Goal: Transaction & Acquisition: Download file/media

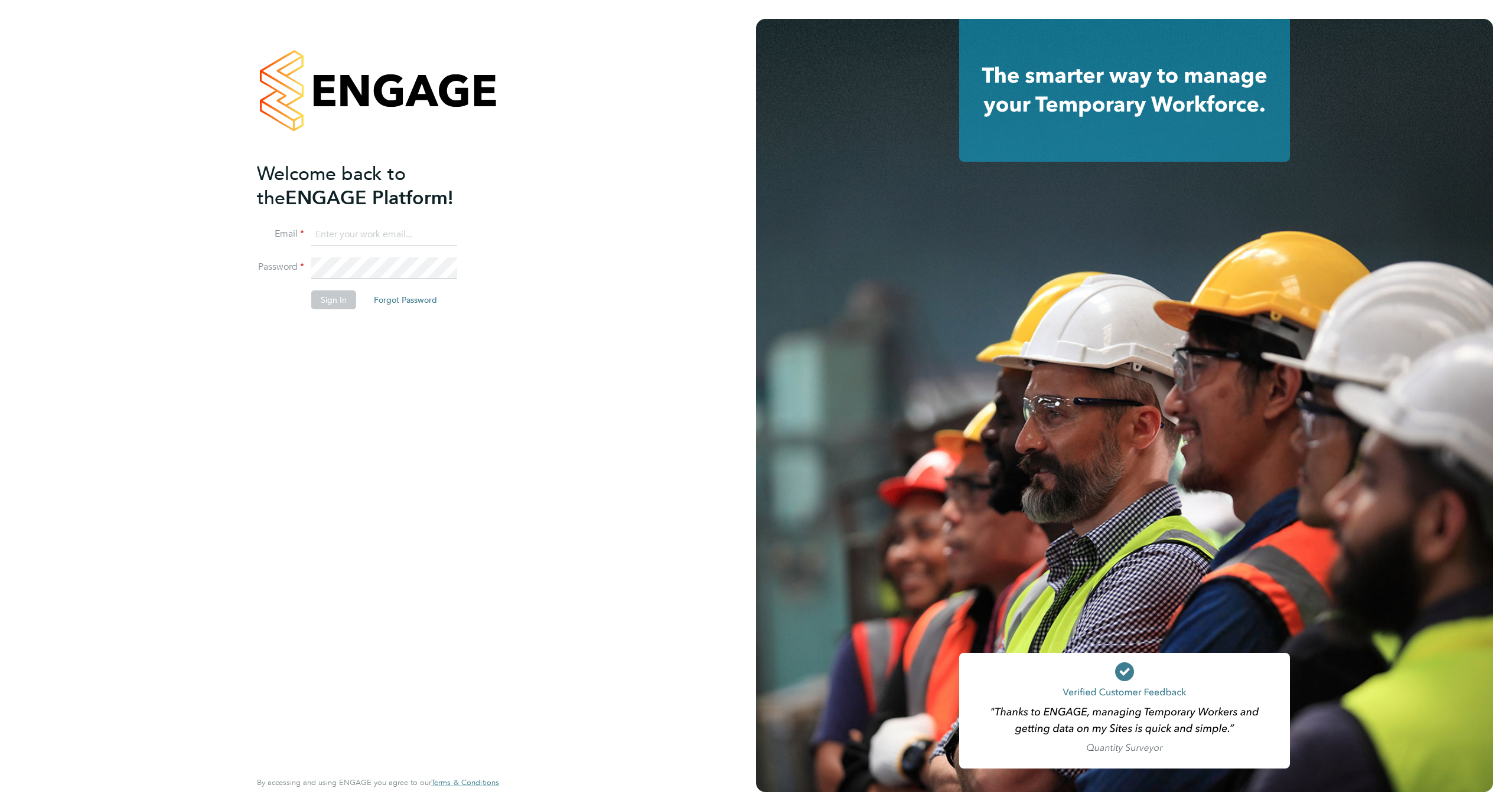
type input "[EMAIL_ADDRESS][DOMAIN_NAME]"
click at [331, 297] on button "Sign In" at bounding box center [334, 299] width 45 height 19
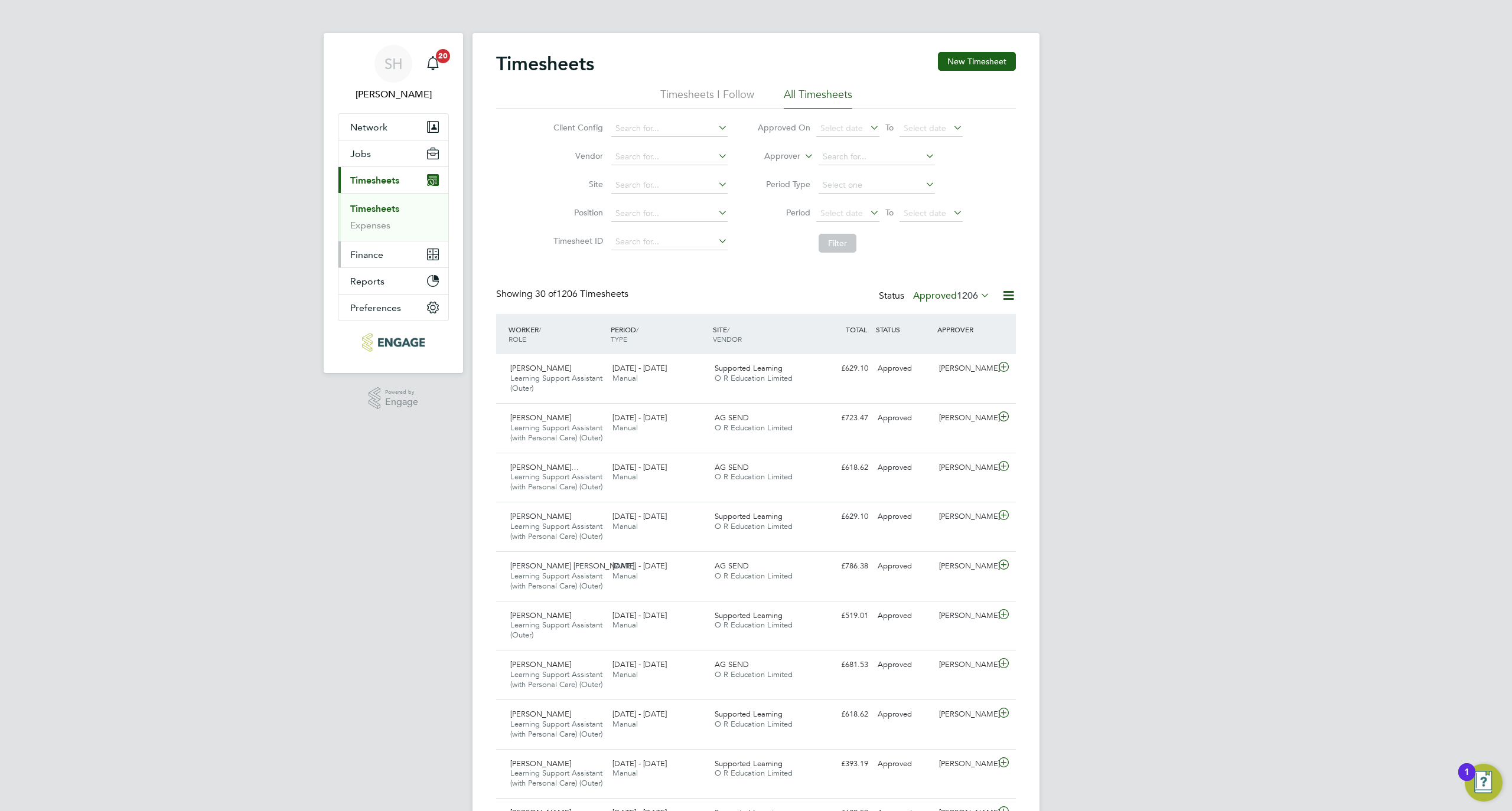
click at [388, 258] on button "Finance" at bounding box center [393, 254] width 110 height 26
click at [368, 261] on span "Finance" at bounding box center [367, 255] width 33 height 11
click at [368, 244] on link "Invoices & Credit Notes" at bounding box center [387, 241] width 74 height 23
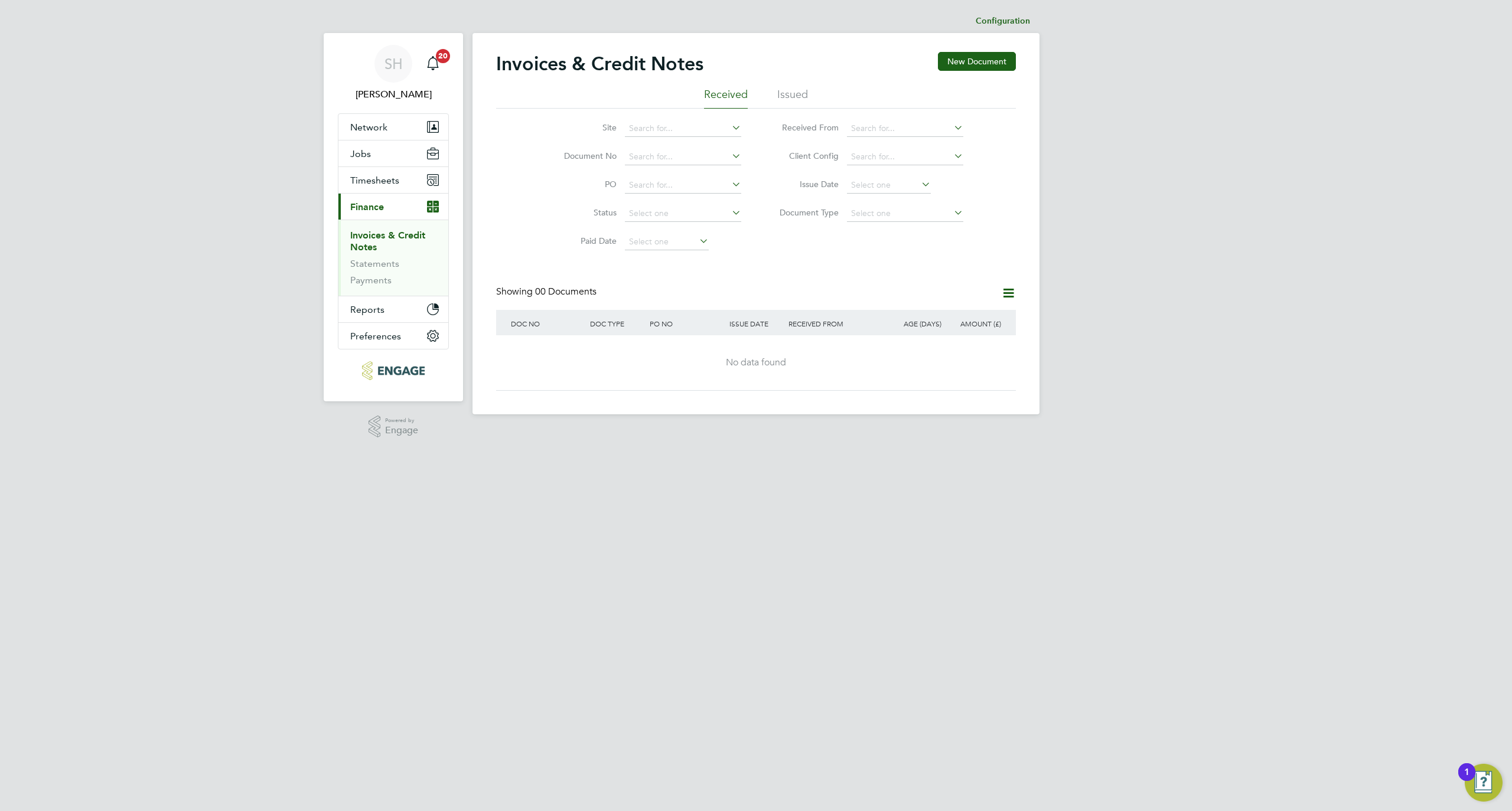
click at [787, 85] on div "Invoices & Credit Notes New Document" at bounding box center [756, 69] width 520 height 35
click at [791, 93] on li "Issued" at bounding box center [792, 98] width 31 height 21
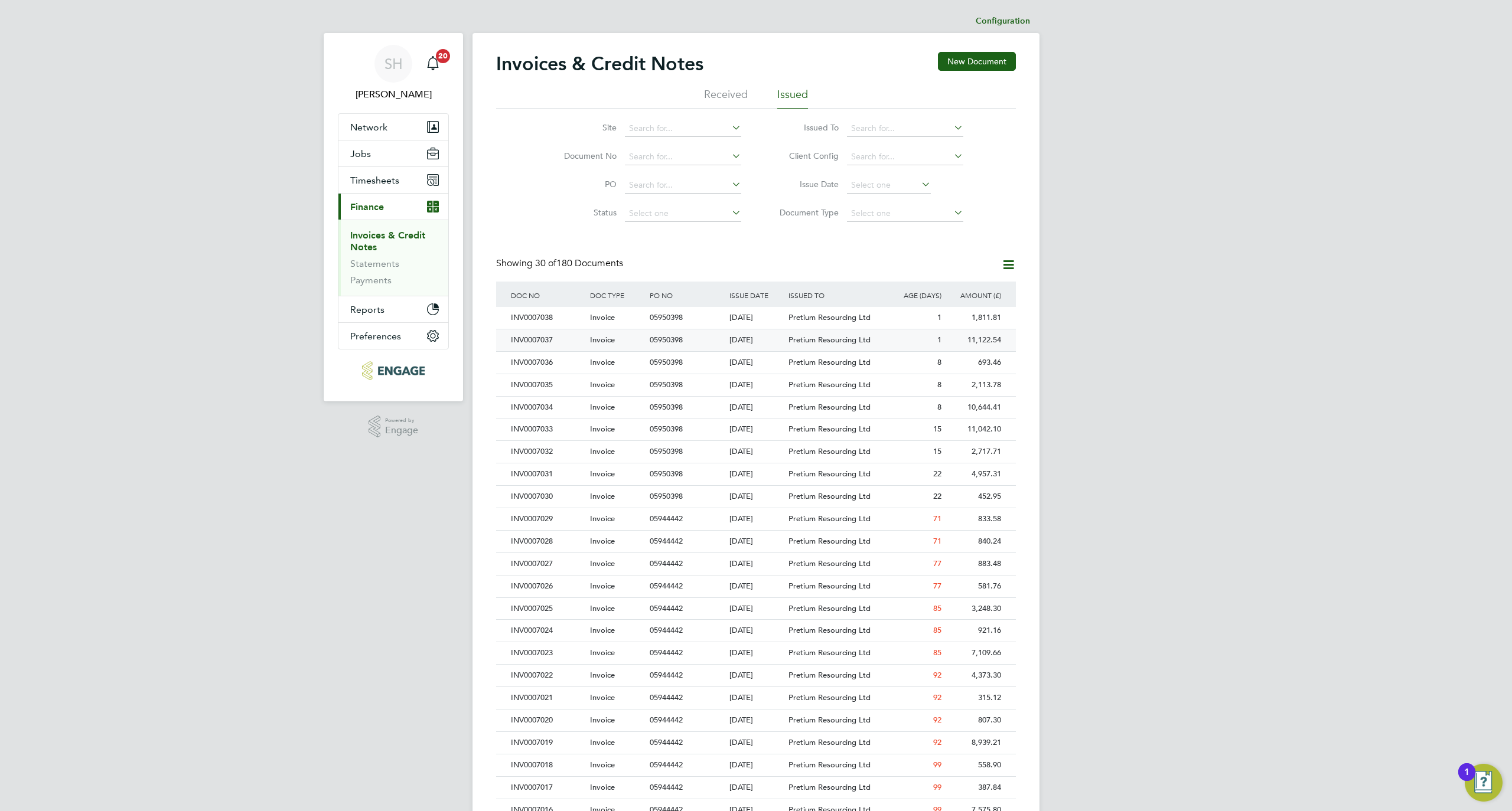
click at [957, 339] on div "11,122.54" at bounding box center [974, 340] width 60 height 22
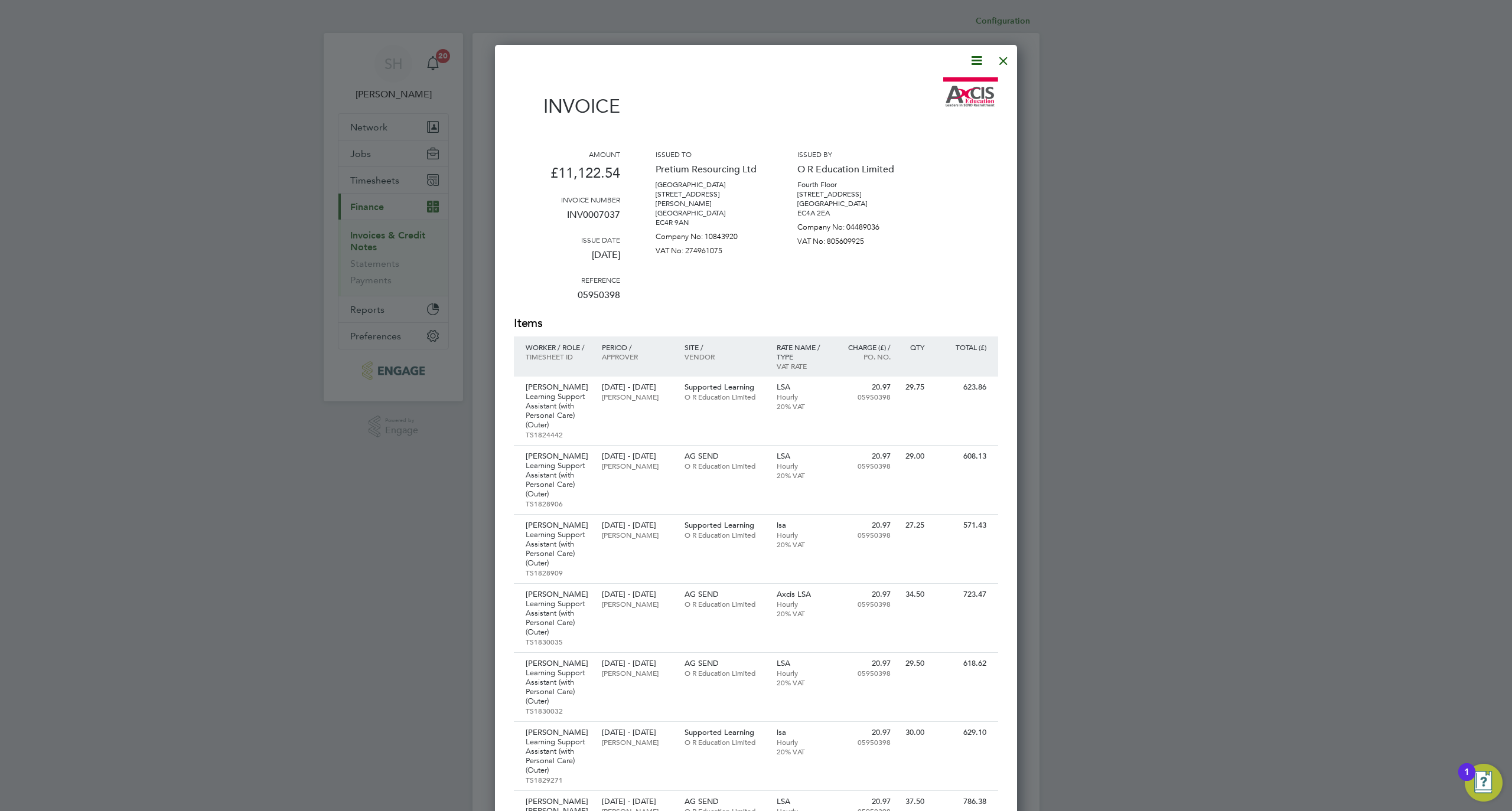
click at [974, 55] on icon at bounding box center [976, 60] width 15 height 15
click at [935, 87] on li "Download Invoice" at bounding box center [940, 89] width 81 height 16
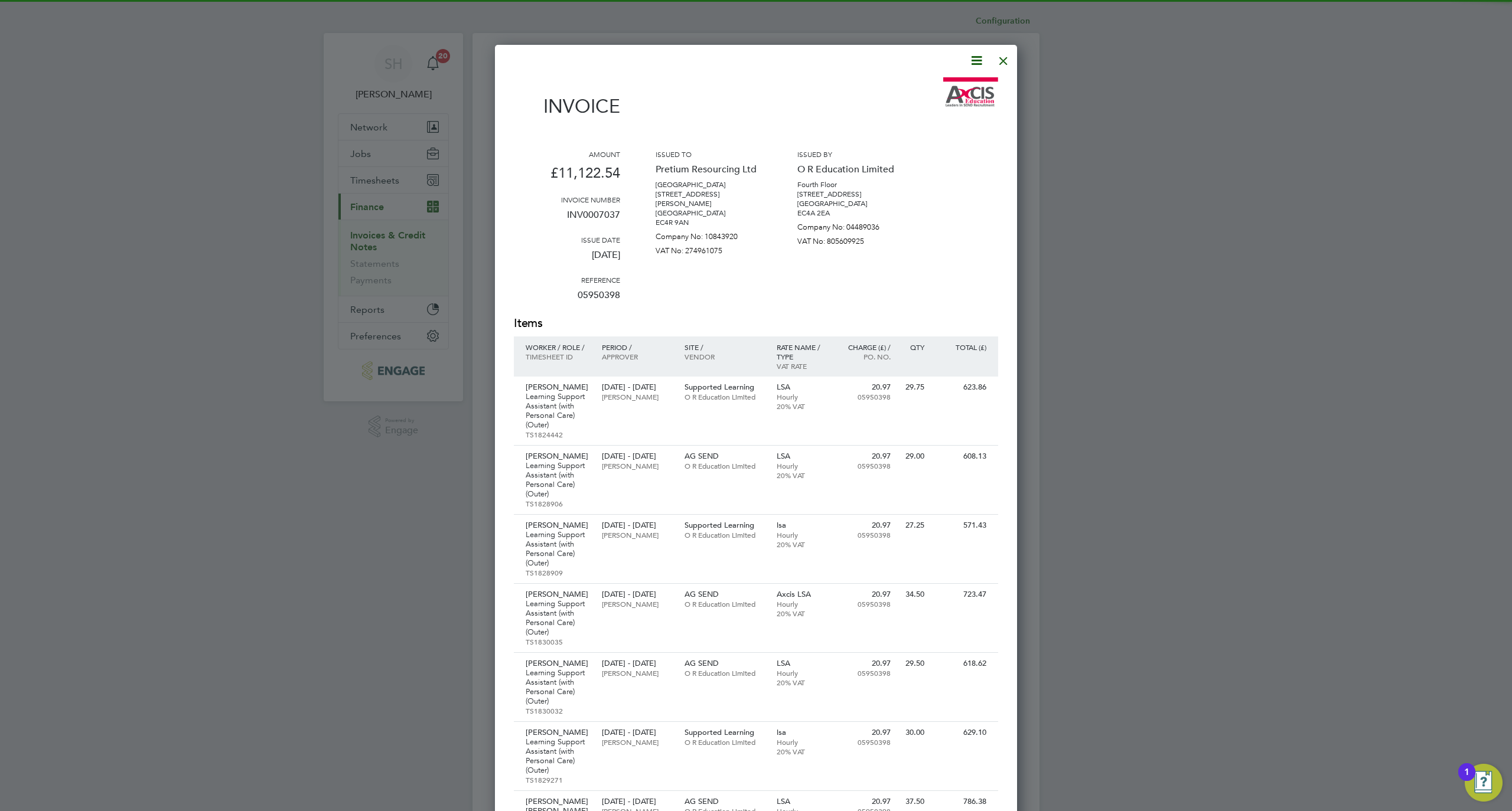
click at [1008, 63] on div at bounding box center [1003, 58] width 21 height 21
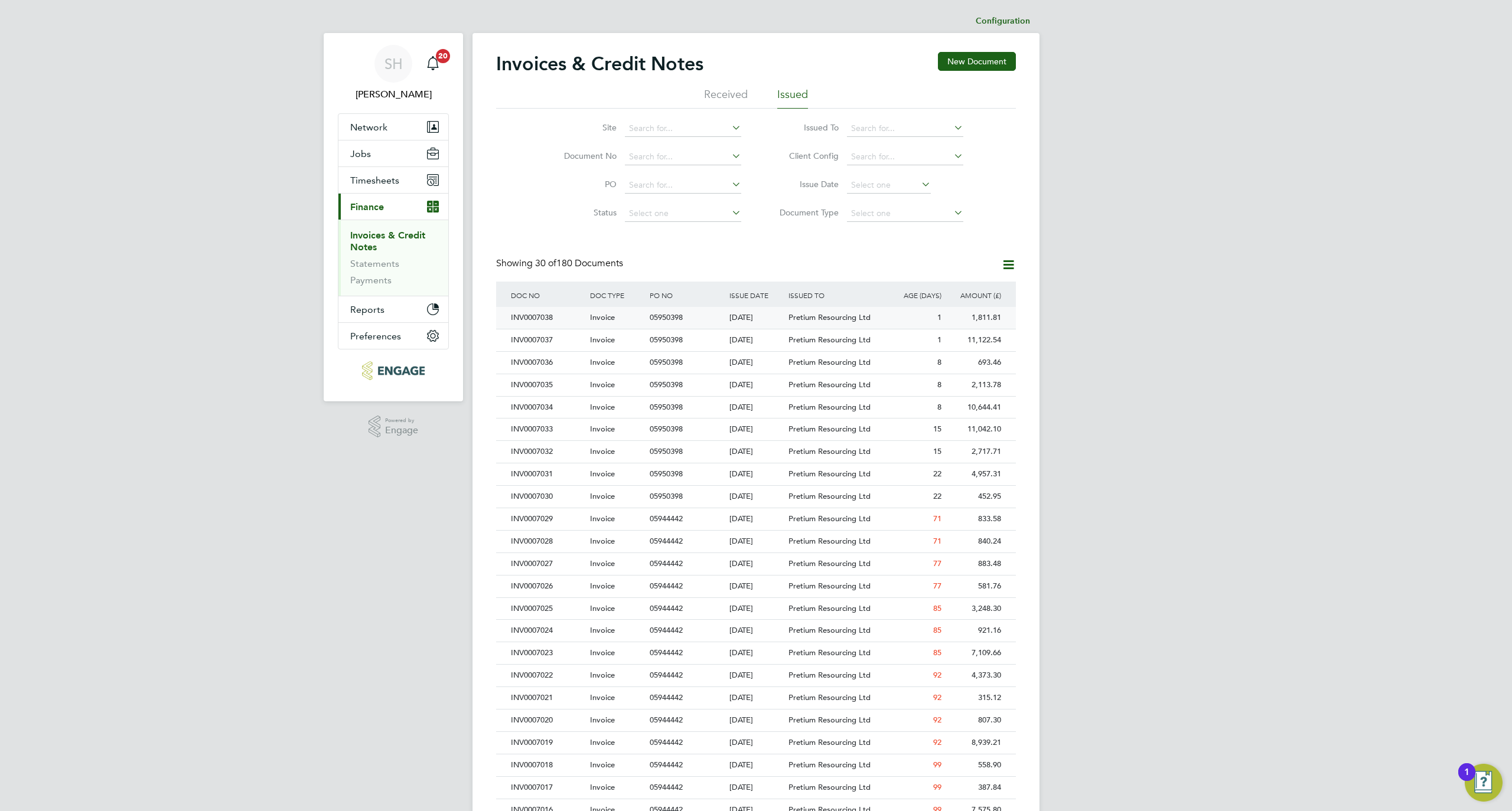
click at [948, 320] on div "1,811.81" at bounding box center [974, 317] width 60 height 22
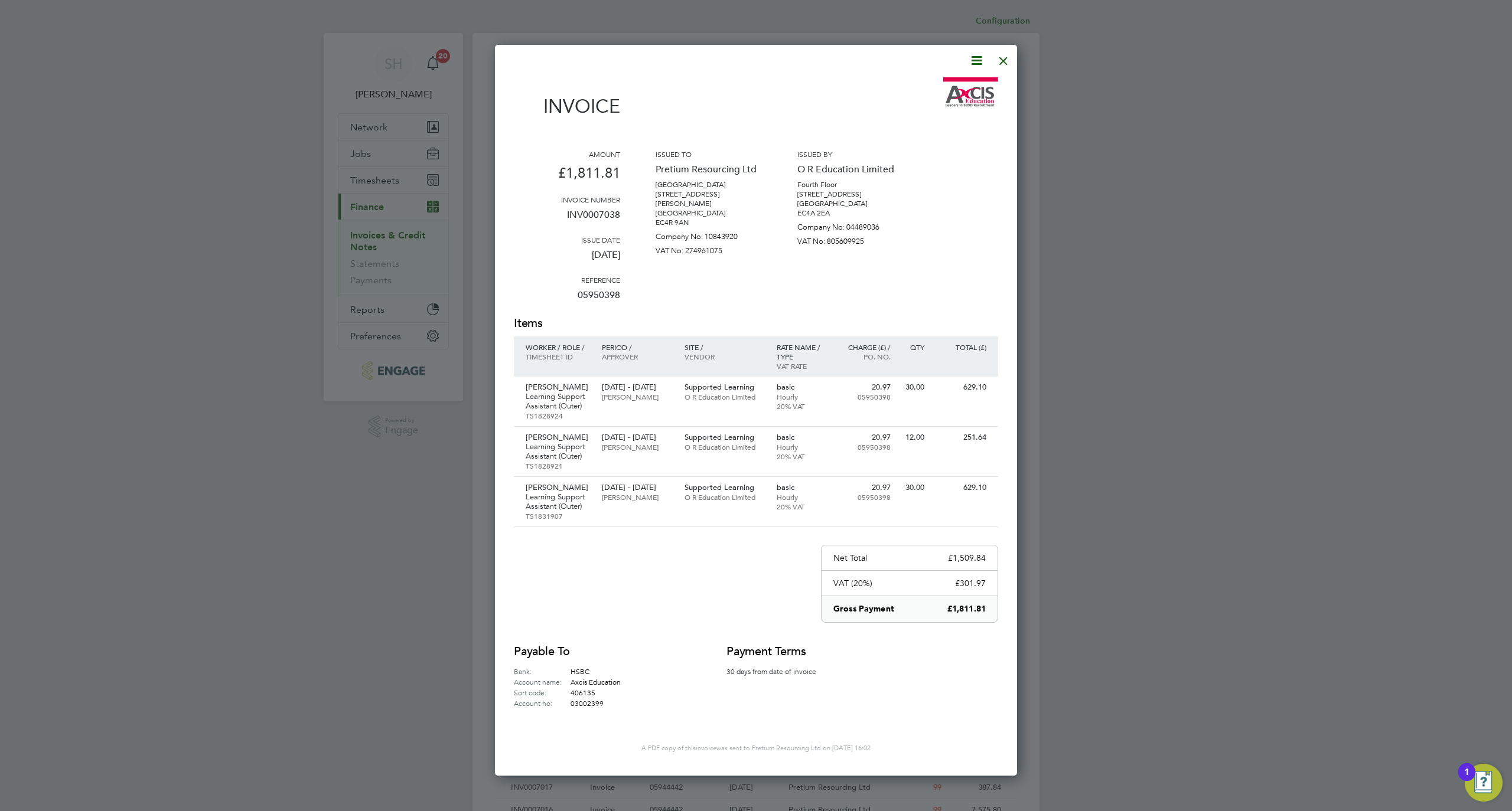
click at [969, 63] on icon at bounding box center [976, 60] width 15 height 15
click at [949, 88] on li "Download Invoice" at bounding box center [940, 89] width 81 height 16
